Goal: Transaction & Acquisition: Book appointment/travel/reservation

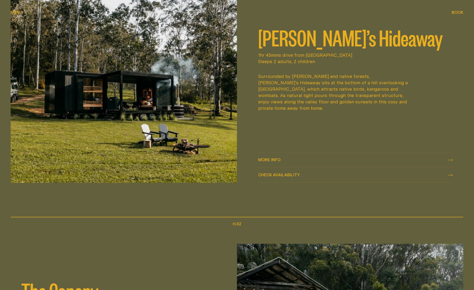
scroll to position [318, 0]
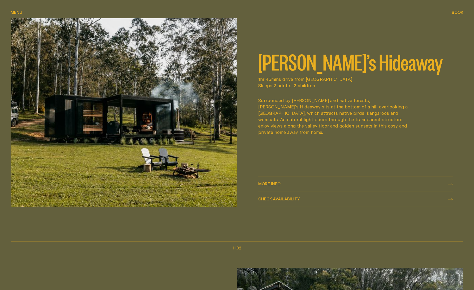
click at [268, 185] on span "More info" at bounding box center [269, 184] width 22 height 4
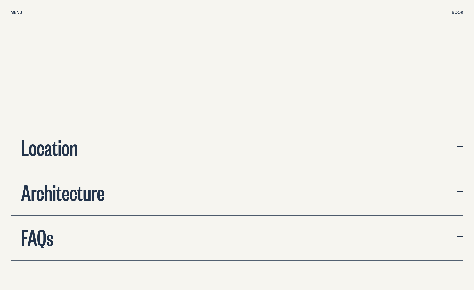
scroll to position [1857, 0]
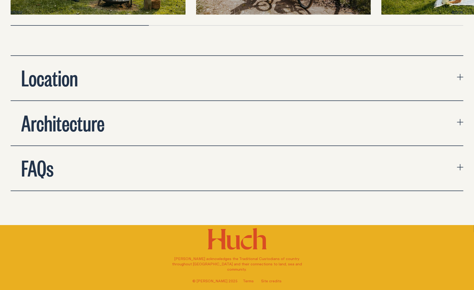
click at [112, 58] on button "Location" at bounding box center [237, 78] width 453 height 45
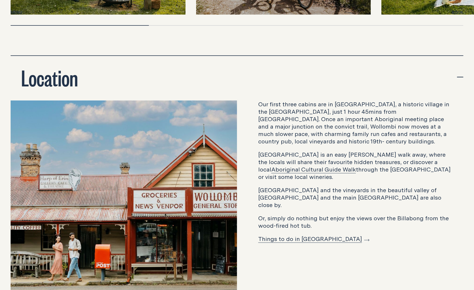
click at [112, 58] on button "Location" at bounding box center [237, 78] width 453 height 45
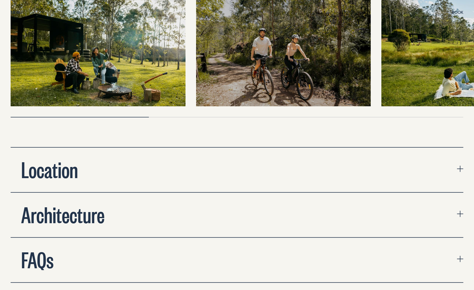
scroll to position [1689, 0]
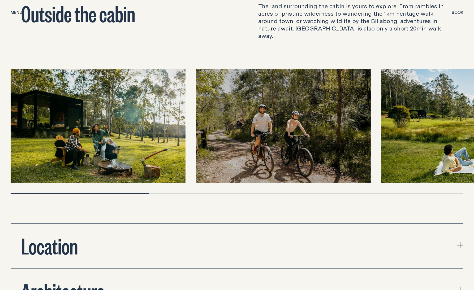
click at [454, 14] on span "Book" at bounding box center [458, 12] width 12 height 4
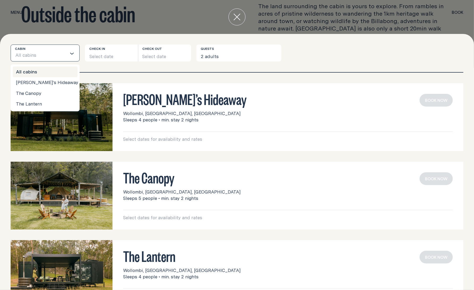
click at [51, 53] on input "Search for option" at bounding box center [52, 55] width 30 height 11
click at [102, 53] on button "Select date" at bounding box center [111, 53] width 53 height 17
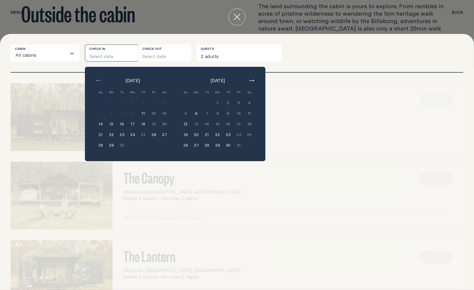
click at [252, 80] on icon "button" at bounding box center [251, 81] width 5 height 2
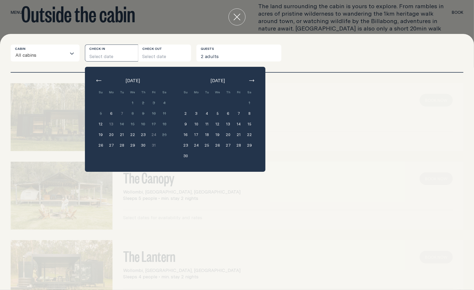
click at [252, 80] on icon "button" at bounding box center [251, 81] width 5 height 2
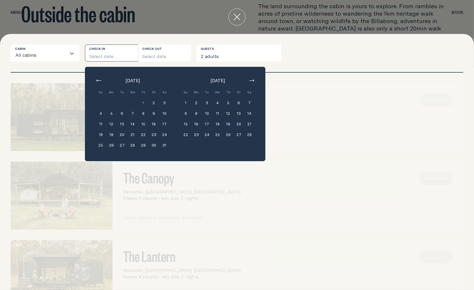
click at [252, 80] on icon "button" at bounding box center [251, 81] width 5 height 2
drag, startPoint x: 231, startPoint y: 123, endPoint x: 247, endPoint y: 124, distance: 16.0
click at [233, 124] on button "19" at bounding box center [228, 124] width 11 height 11
click at [247, 124] on button "21" at bounding box center [249, 124] width 11 height 11
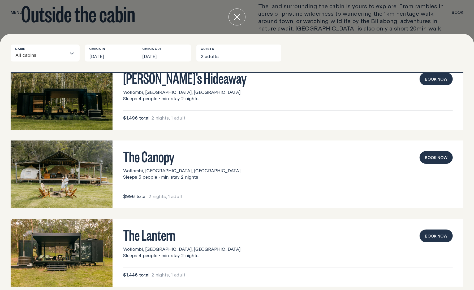
scroll to position [28, 0]
